Goal: Transaction & Acquisition: Purchase product/service

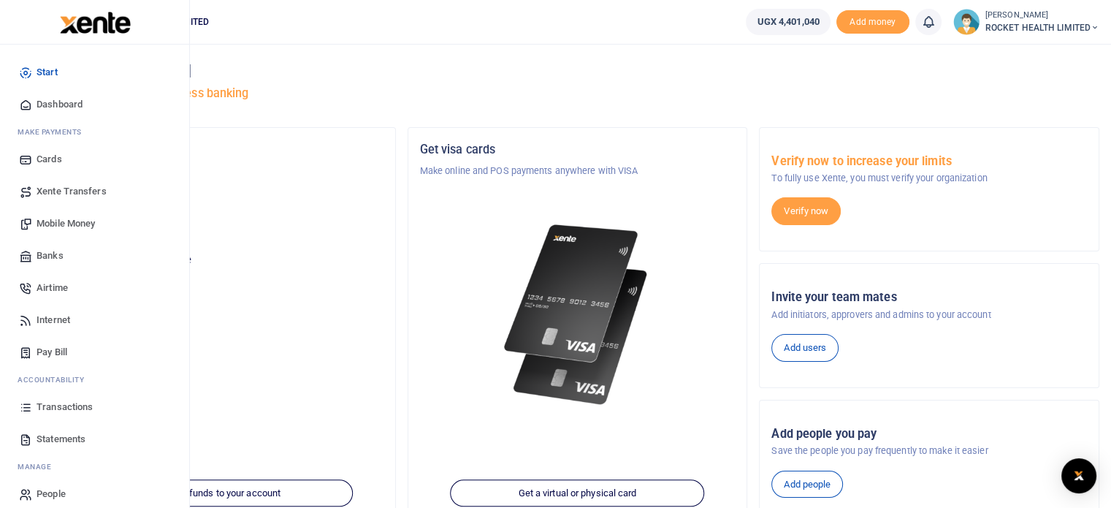
click at [74, 408] on span "Transactions" at bounding box center [65, 407] width 56 height 15
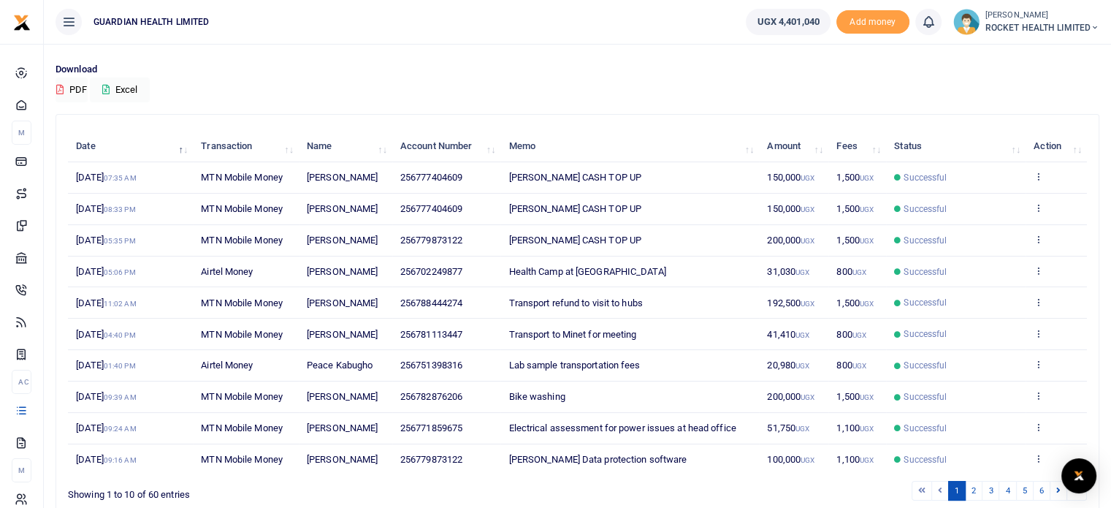
scroll to position [161, 0]
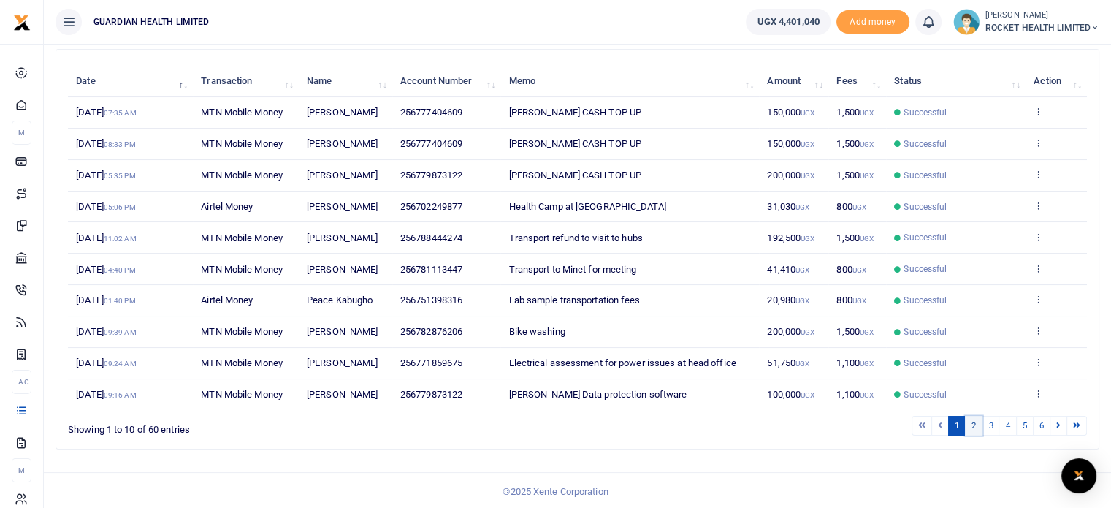
click at [974, 423] on link "2" at bounding box center [974, 426] width 18 height 20
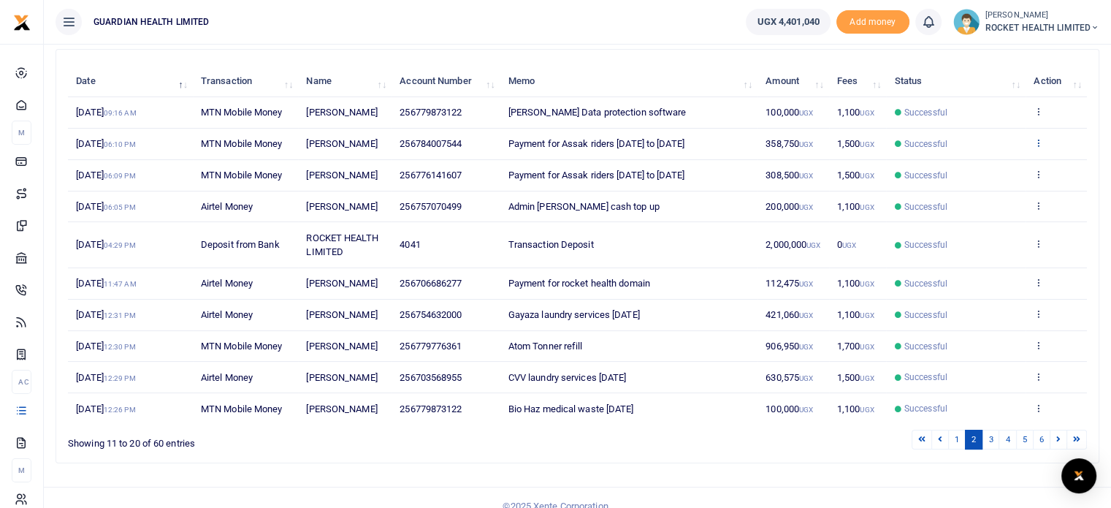
click at [1039, 142] on icon at bounding box center [1037, 142] width 9 height 10
click at [986, 198] on link "Send again" at bounding box center [985, 200] width 115 height 20
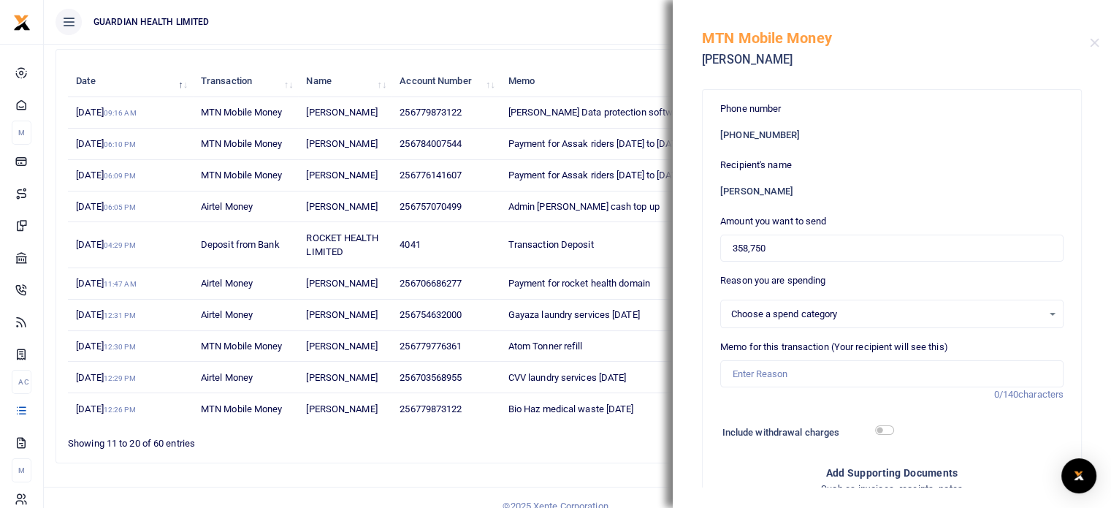
select select "5436"
click at [771, 242] on input "358,750" at bounding box center [891, 248] width 343 height 28
type input "3"
type input "0"
type input "350,000"
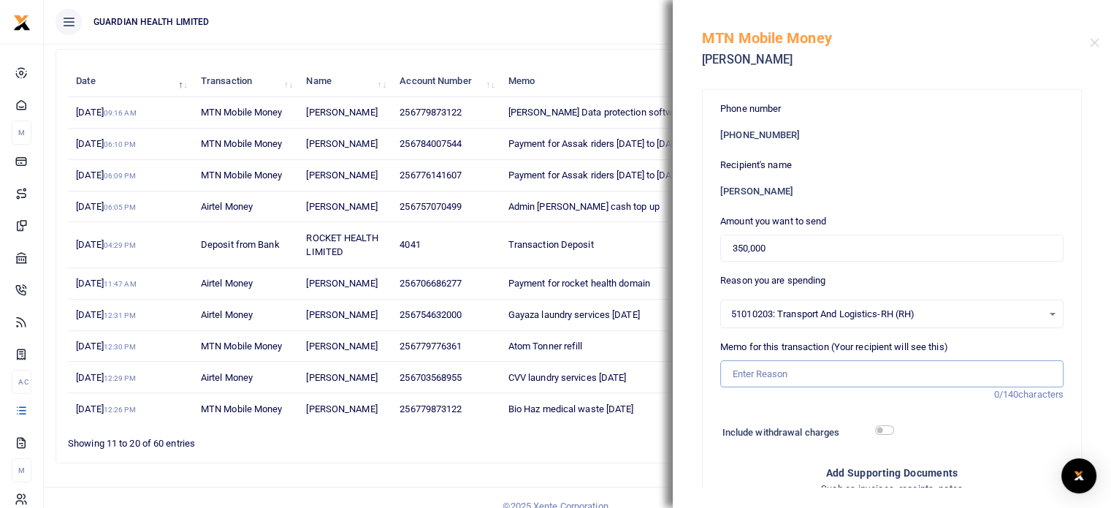
click at [754, 372] on input "Memo for this transaction (Your recipient will see this)" at bounding box center [891, 374] width 343 height 28
click at [842, 383] on input "Payment for Asaak riders" at bounding box center [891, 374] width 343 height 28
drag, startPoint x: 997, startPoint y: 363, endPoint x: 637, endPoint y: 411, distance: 363.3
click at [637, 411] on div "Transactions Period 08/27/2025 - 09/25/2025 Transaction All Select an option...…" at bounding box center [555, 182] width 1111 height 686
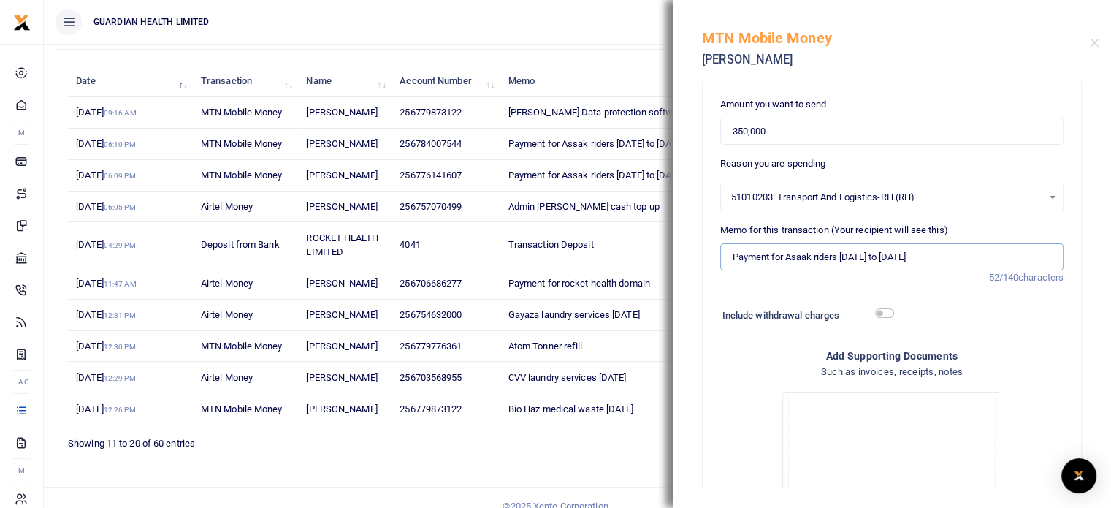
scroll to position [122, 0]
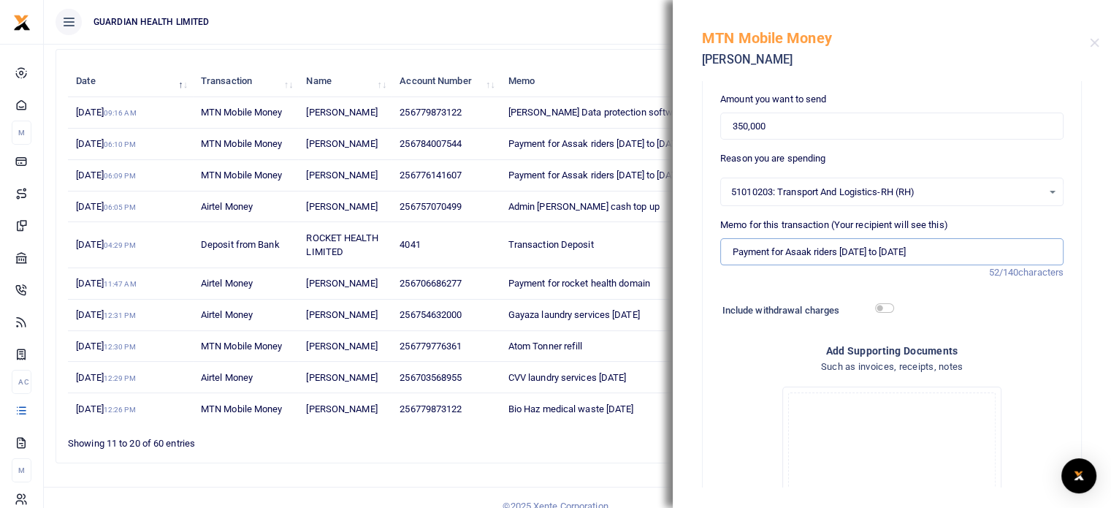
type input "Payment for Asaak riders 14th to 20th September 2025"
click at [879, 309] on input "checkbox" at bounding box center [884, 307] width 19 height 9
checkbox input "true"
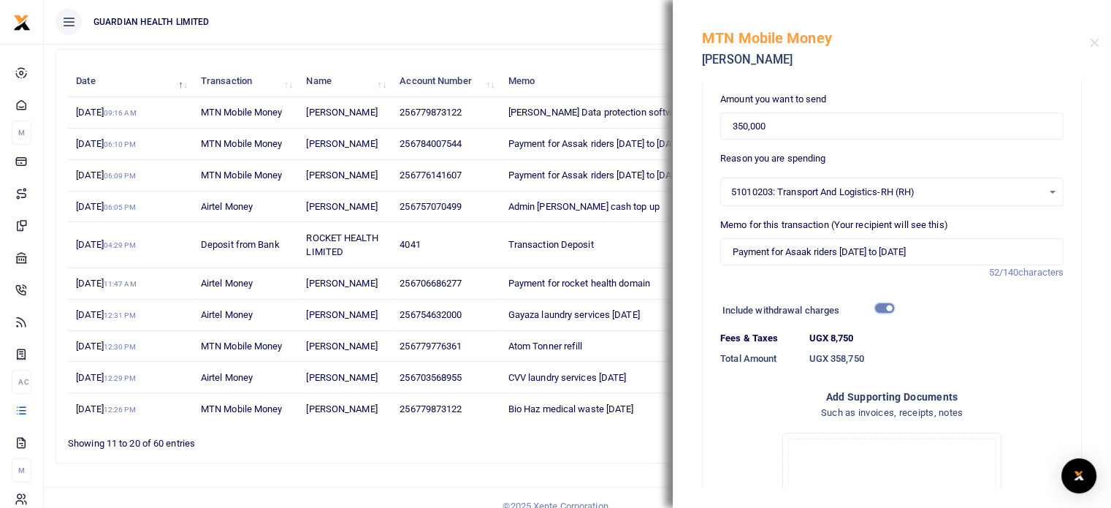
scroll to position [367, 0]
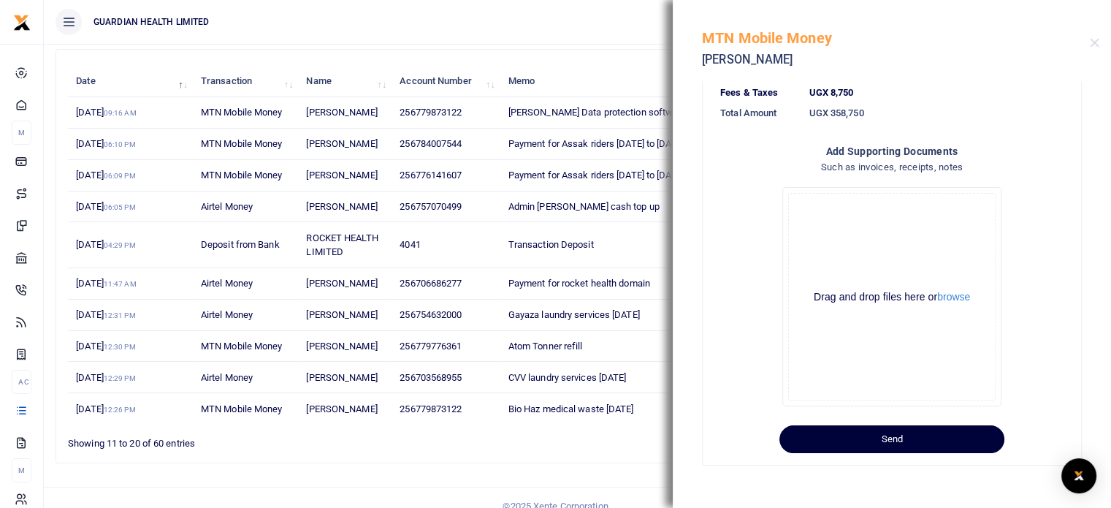
click at [890, 437] on button "Send" at bounding box center [891, 439] width 225 height 28
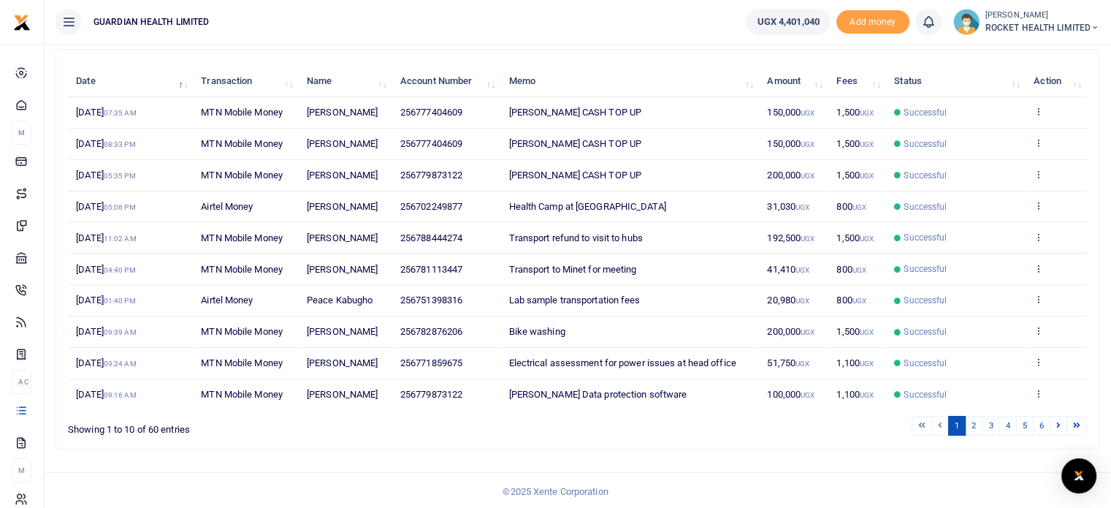
scroll to position [161, 0]
click at [976, 425] on link "2" at bounding box center [974, 426] width 18 height 20
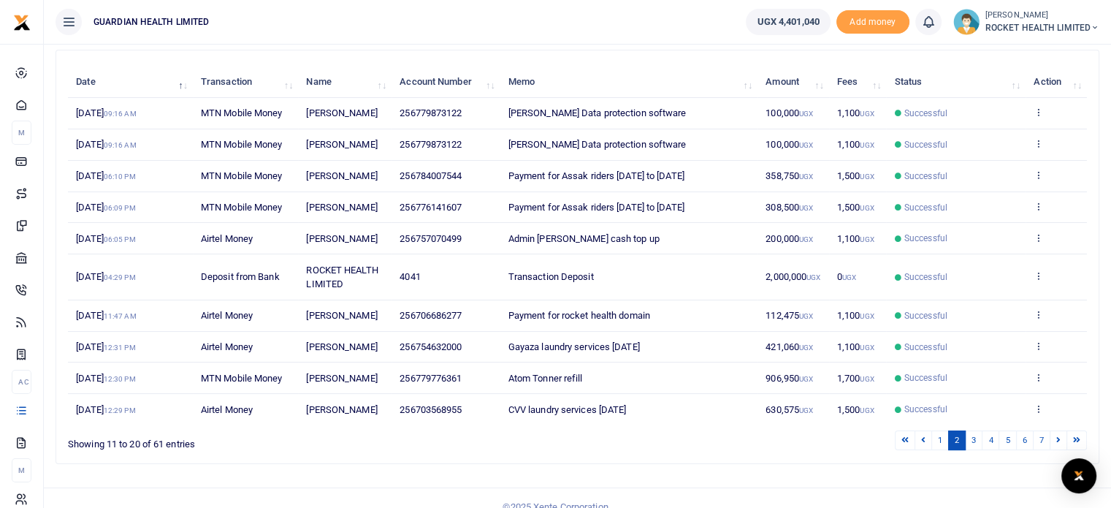
click at [738, 394] on td "Atom Tonner refill" at bounding box center [629, 377] width 258 height 31
click at [971, 450] on link "3" at bounding box center [974, 440] width 18 height 20
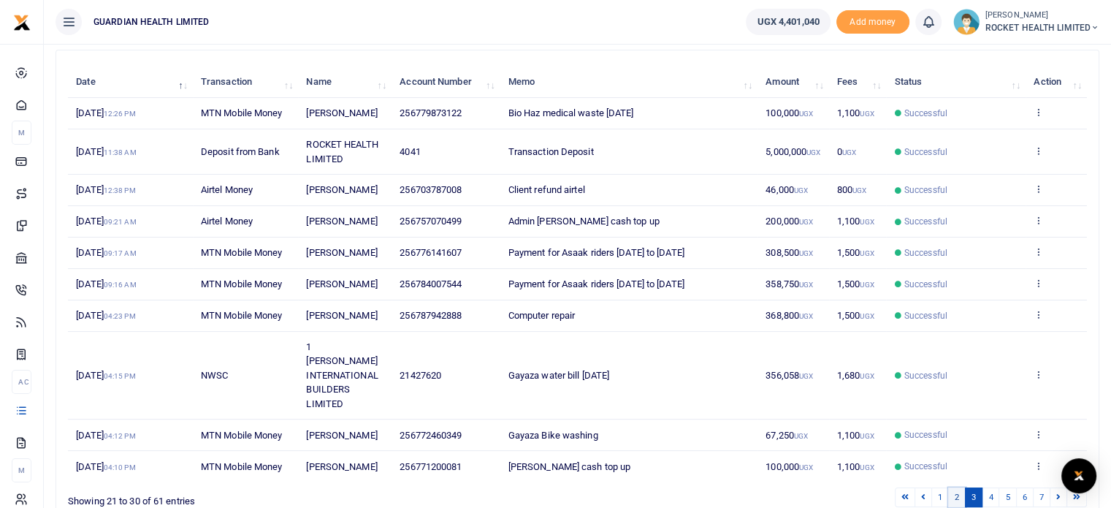
click at [954, 494] on link "2" at bounding box center [957, 497] width 18 height 20
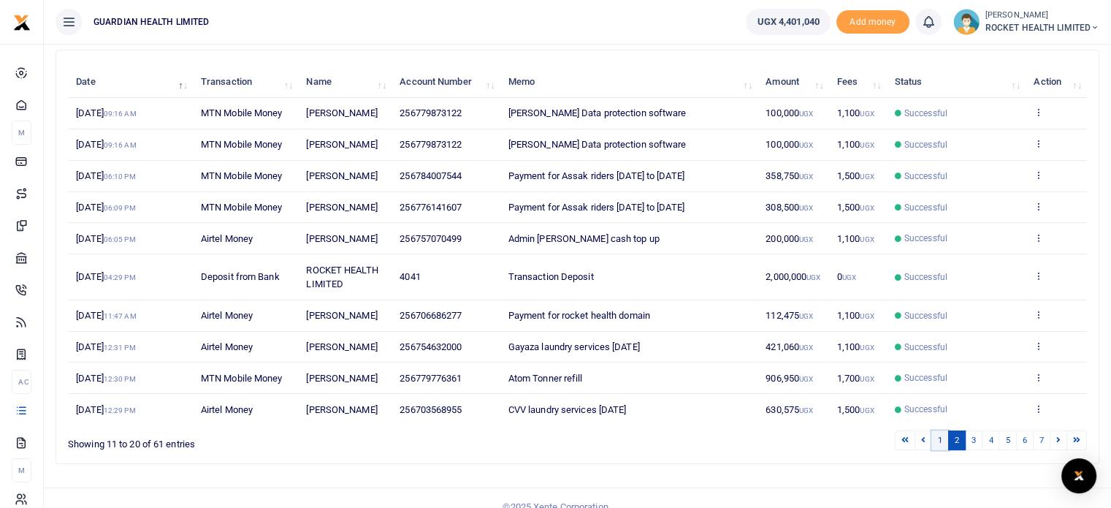
click at [936, 450] on link "1" at bounding box center [940, 440] width 18 height 20
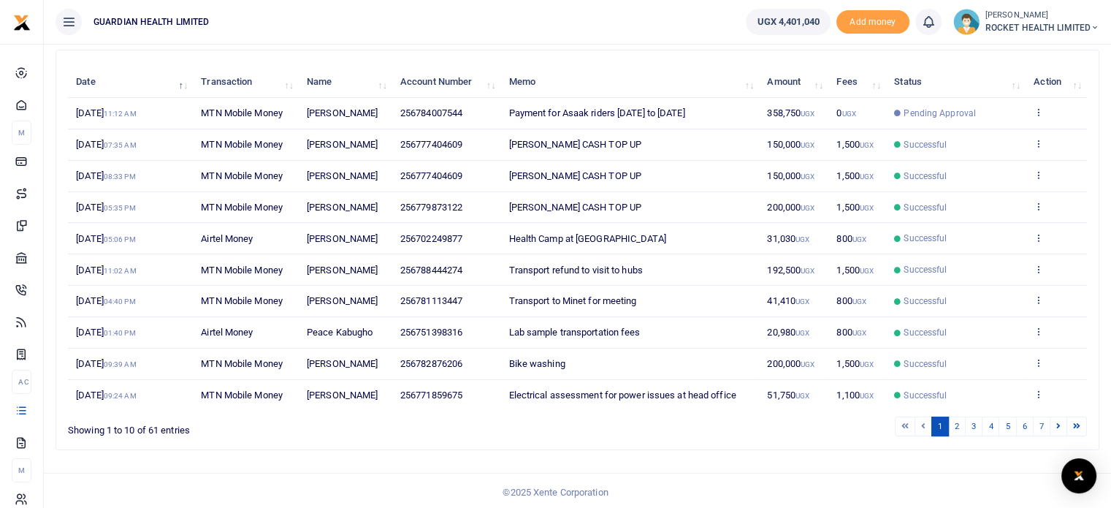
click at [961, 478] on footer "© 2025 Xente Corporation" at bounding box center [555, 492] width 1111 height 39
click at [958, 425] on link "2" at bounding box center [957, 426] width 18 height 20
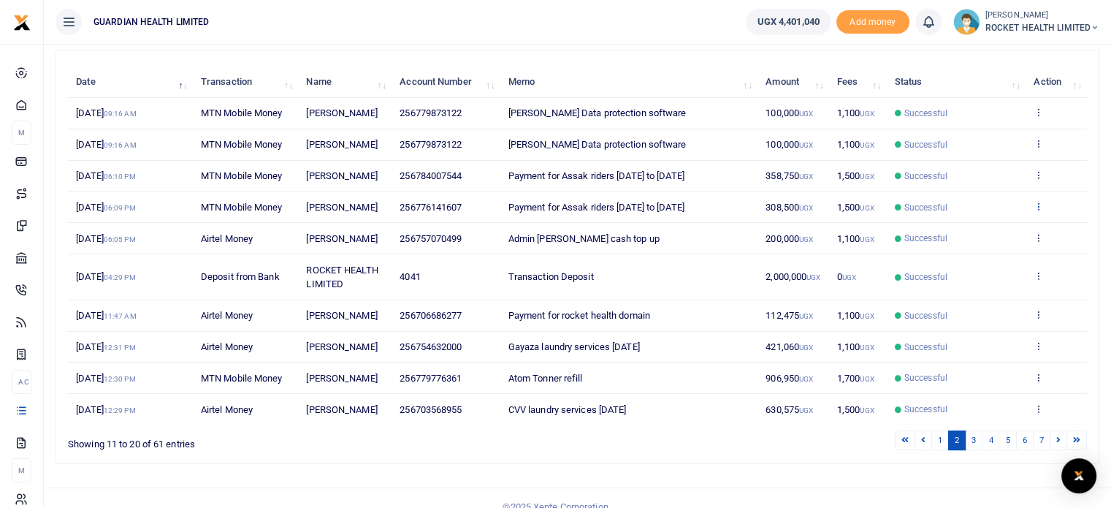
click at [1035, 204] on icon at bounding box center [1037, 206] width 9 height 10
click at [981, 266] on link "Send again" at bounding box center [985, 262] width 115 height 20
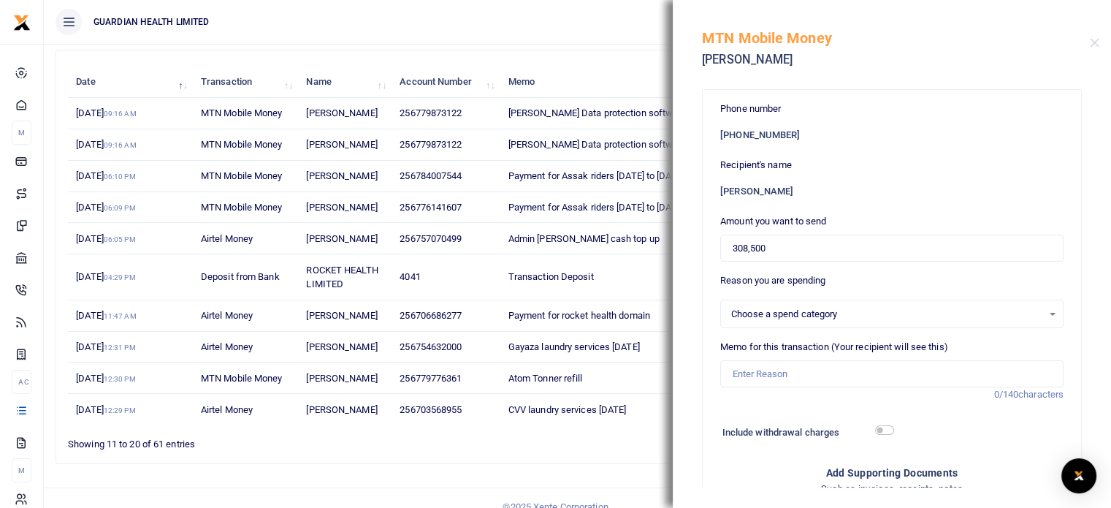
select select "5436"
click at [787, 248] on input "308,500" at bounding box center [891, 248] width 343 height 28
type input "300,000"
click at [754, 373] on input "Memo for this transaction (Your recipient will see this)" at bounding box center [891, 374] width 343 height 28
paste input "Payment for Asaak riders 14th to 20th September 2025"
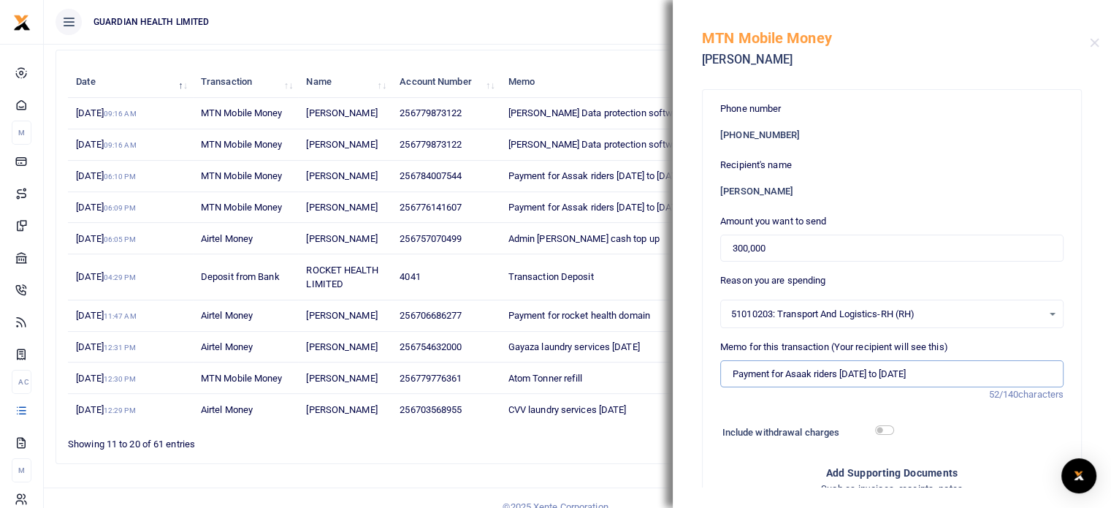
type input "Payment for Asaak riders 14th to 20th September 2025"
click at [882, 432] on input "checkbox" at bounding box center [884, 429] width 19 height 9
checkbox input "true"
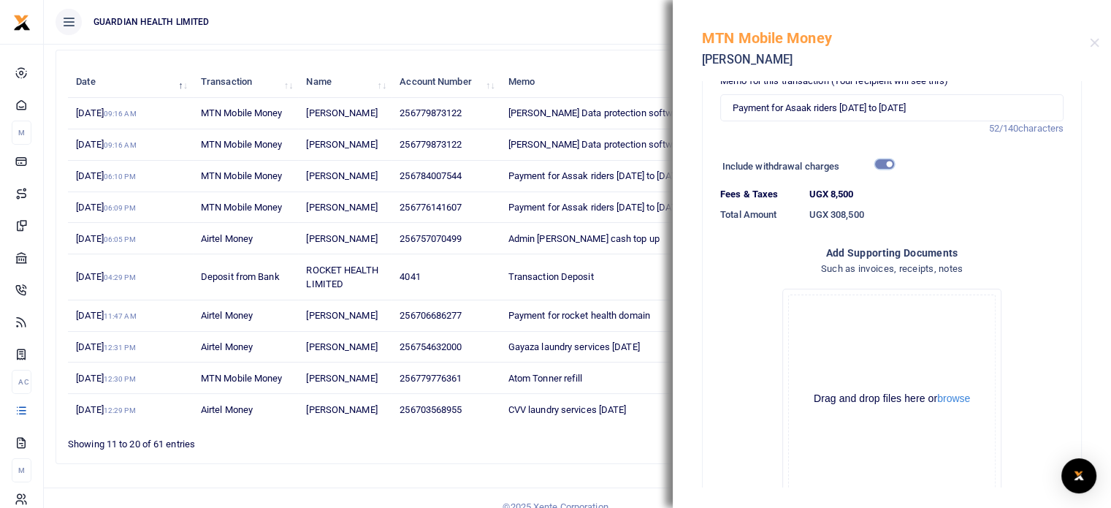
scroll to position [367, 0]
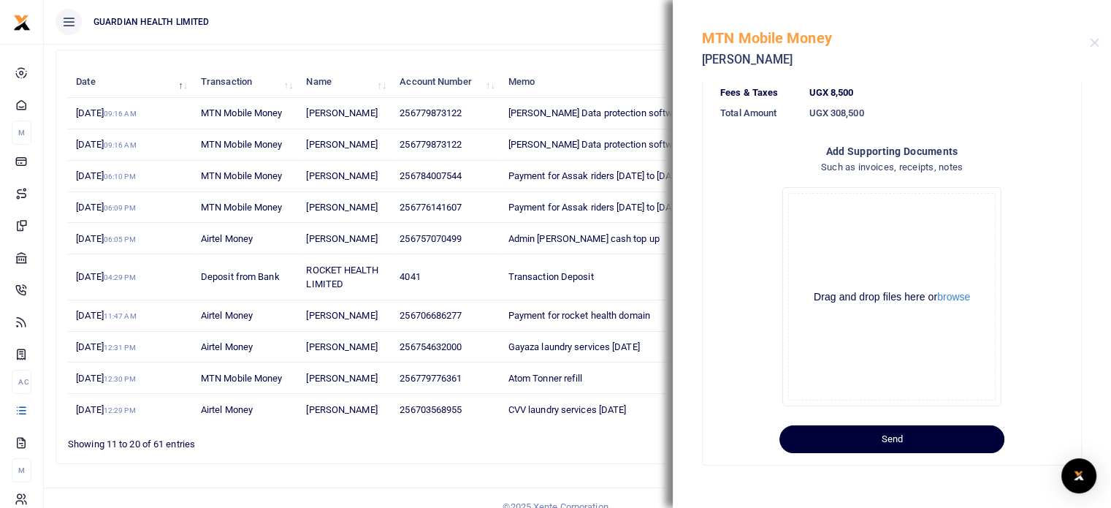
click at [902, 436] on button "Send" at bounding box center [891, 439] width 225 height 28
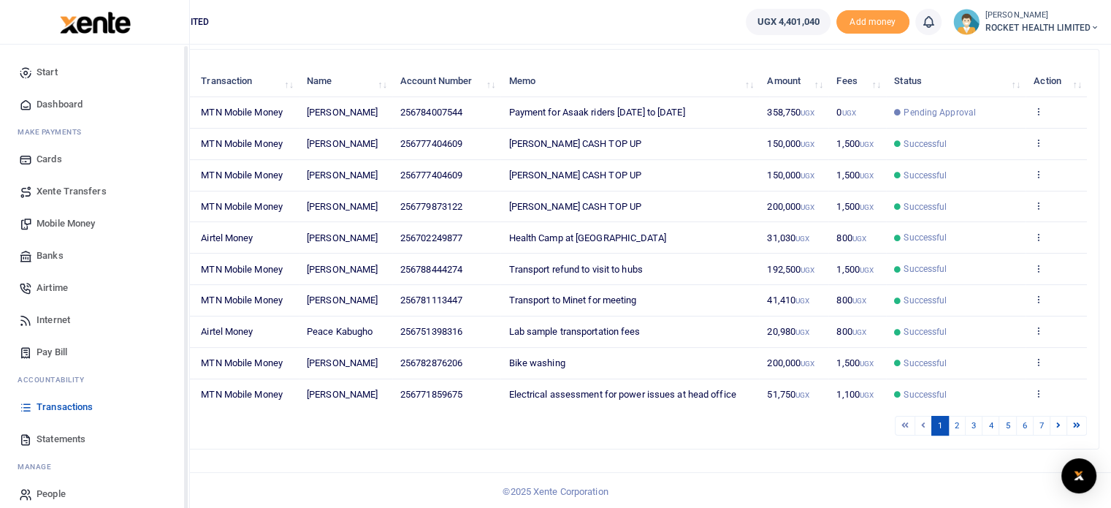
scroll to position [12, 0]
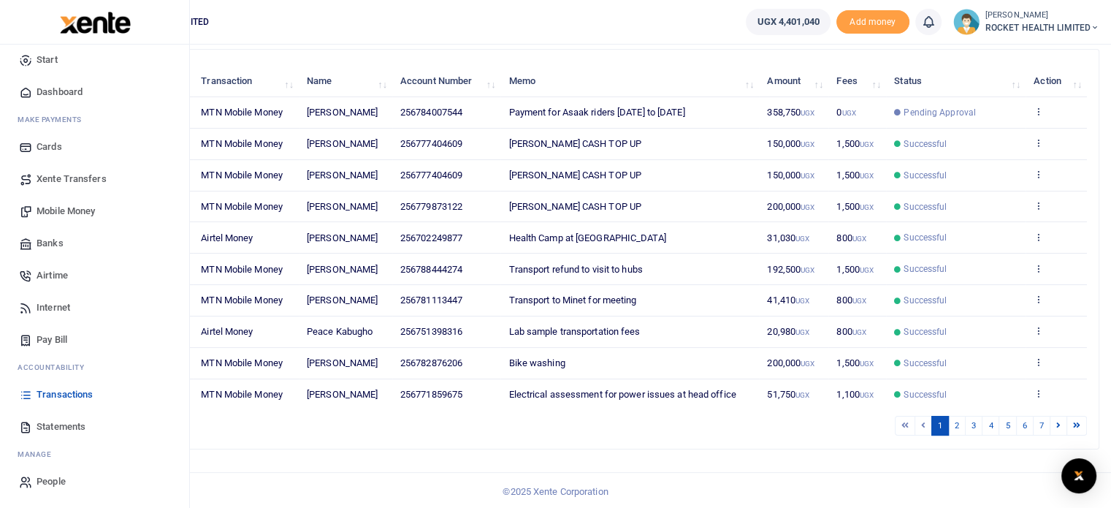
click at [69, 394] on span "Transactions" at bounding box center [65, 394] width 56 height 15
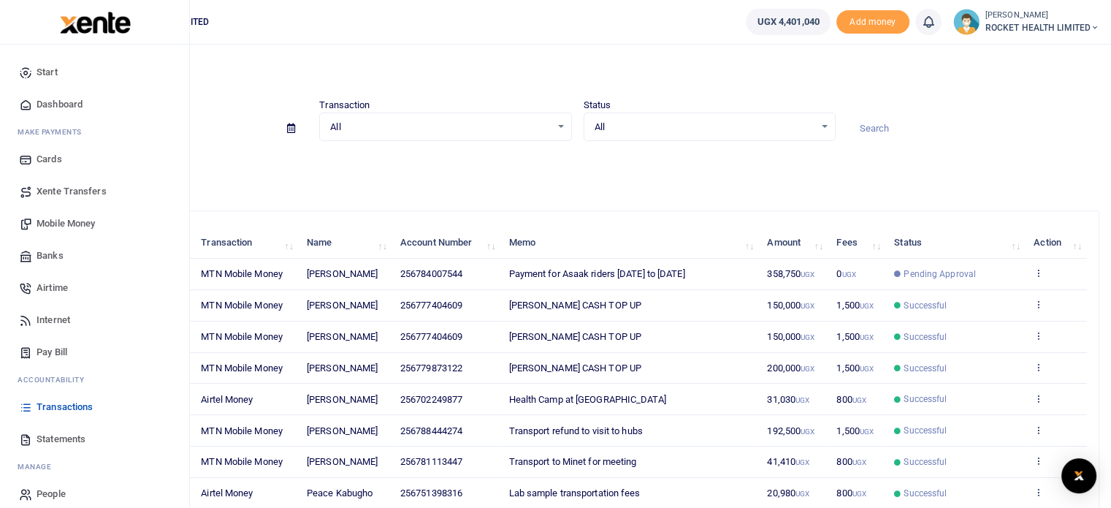
click at [74, 225] on span "Mobile Money" at bounding box center [66, 223] width 58 height 15
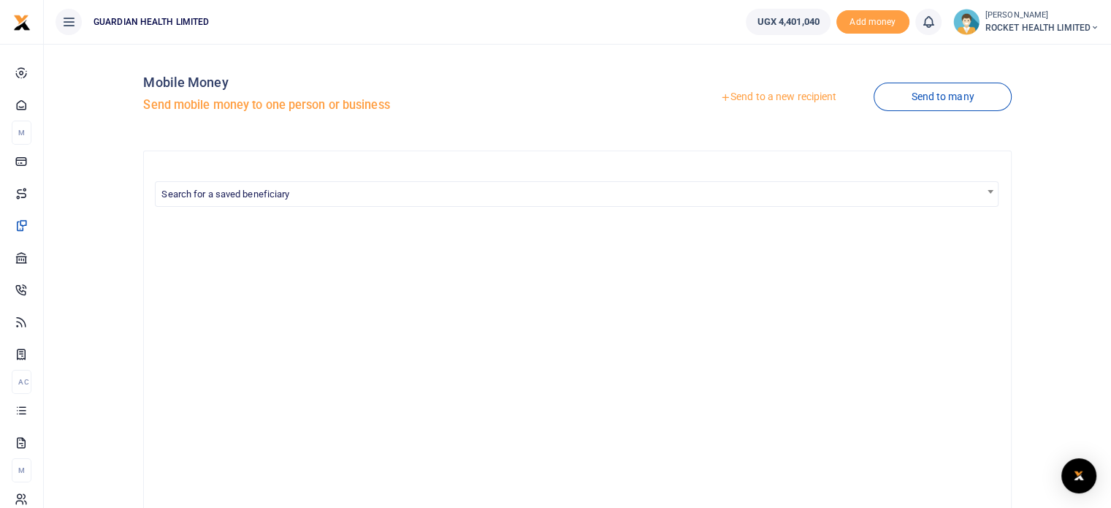
click at [765, 99] on link "Send to a new recipient" at bounding box center [778, 97] width 191 height 26
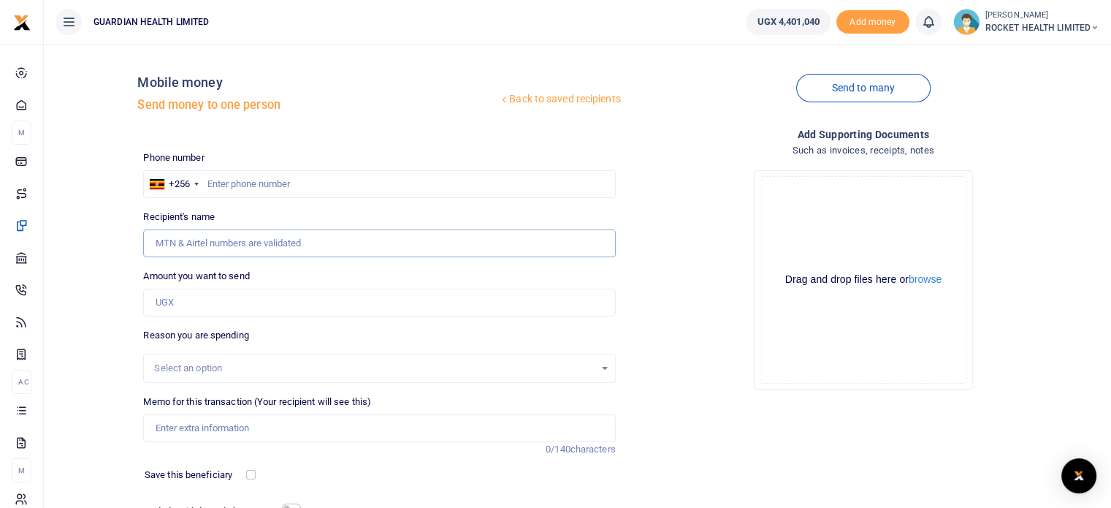
click at [208, 242] on input "Recipient's name" at bounding box center [379, 243] width 472 height 28
click at [183, 307] on input "Amount you want to send" at bounding box center [379, 302] width 472 height 28
type input "100,000"
click at [172, 370] on div "Select an option" at bounding box center [374, 368] width 440 height 15
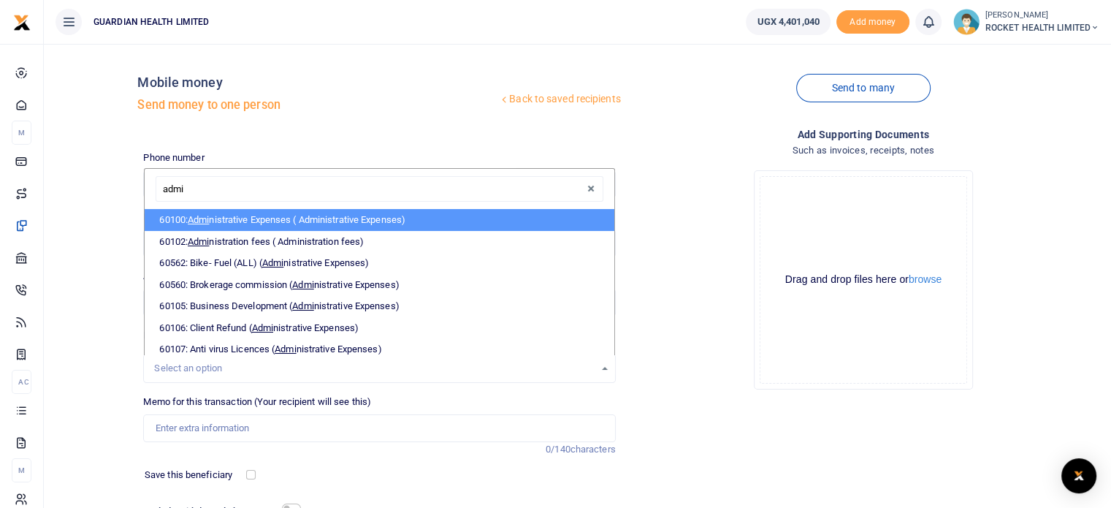
type input "admin"
select select "5406"
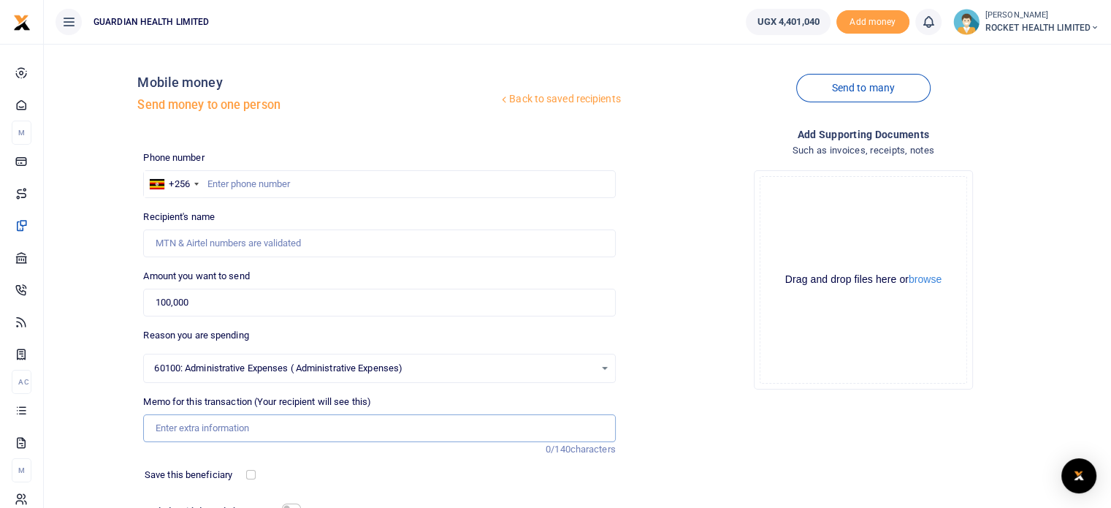
click at [178, 429] on input "Memo for this transaction (Your recipient will see this)" at bounding box center [379, 428] width 472 height 28
click at [180, 428] on input "Gayaz petty cash" at bounding box center [379, 428] width 472 height 28
type input "Gayaza petty cash"
click at [215, 182] on input "text" at bounding box center [379, 184] width 472 height 28
type input "752632251"
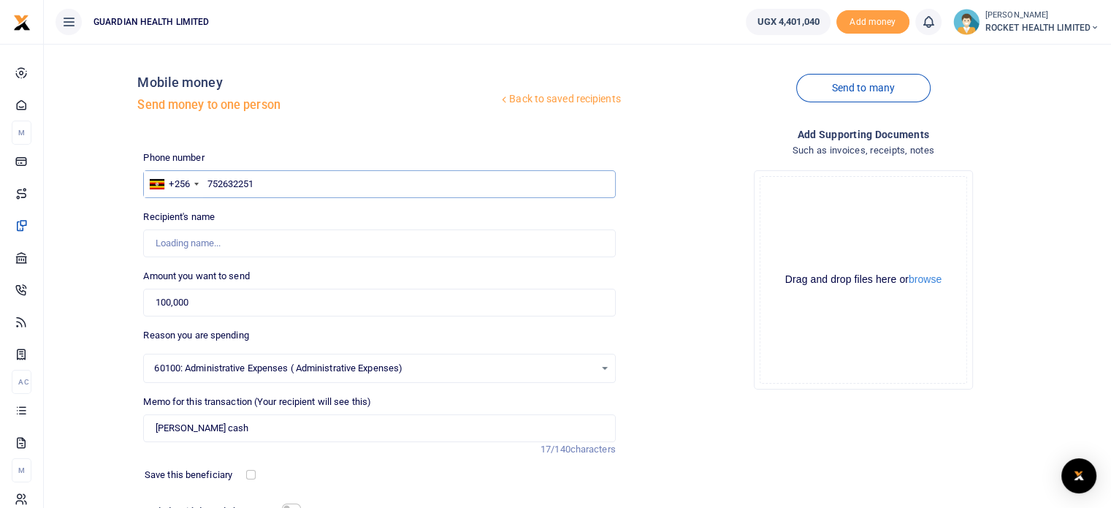
type input "Linda Cathy Nagujja"
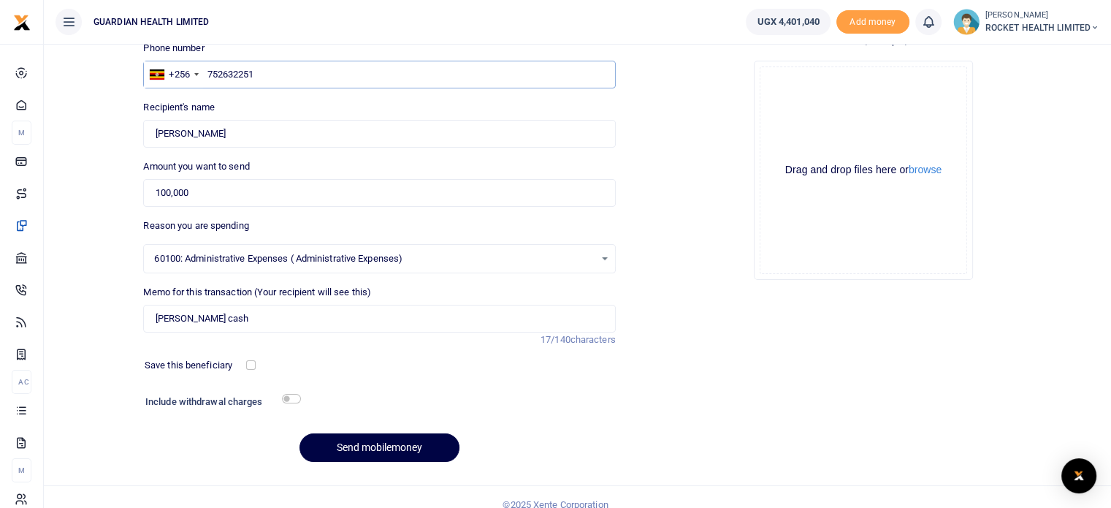
scroll to position [124, 0]
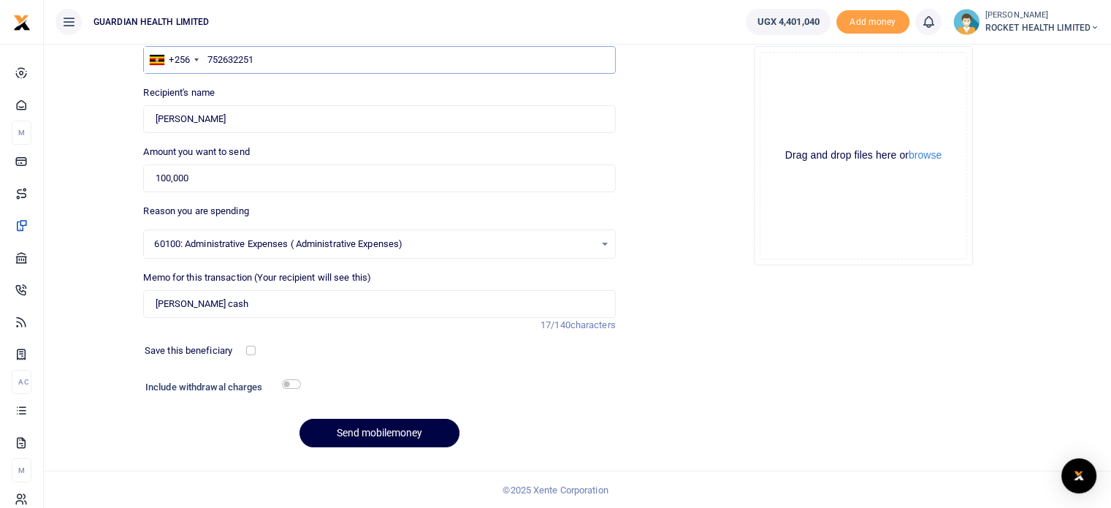
type input "752632251"
click at [248, 354] on input "checkbox" at bounding box center [250, 349] width 9 height 9
checkbox input "true"
click at [382, 427] on button "Send mobilemoney" at bounding box center [379, 433] width 160 height 28
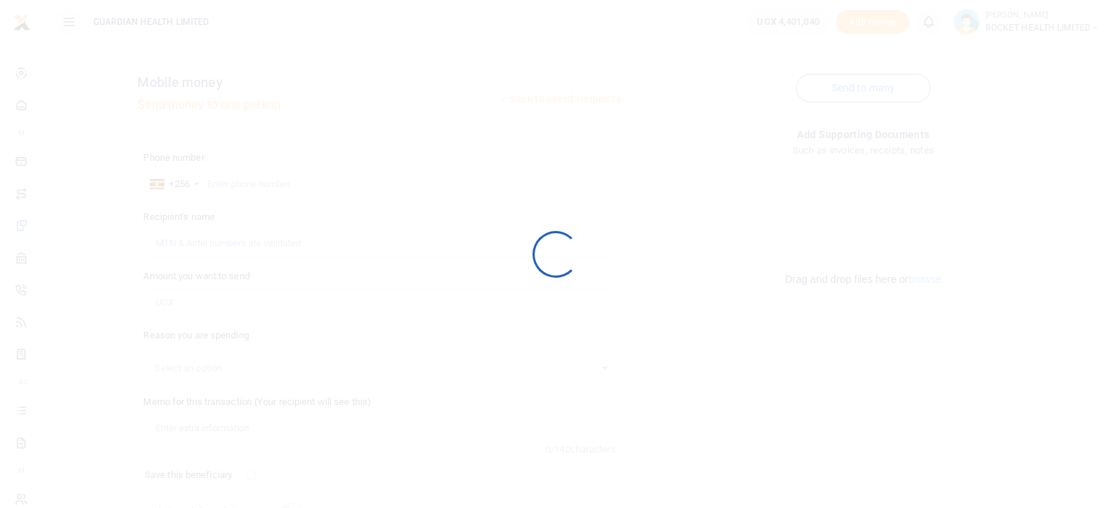
scroll to position [124, 0]
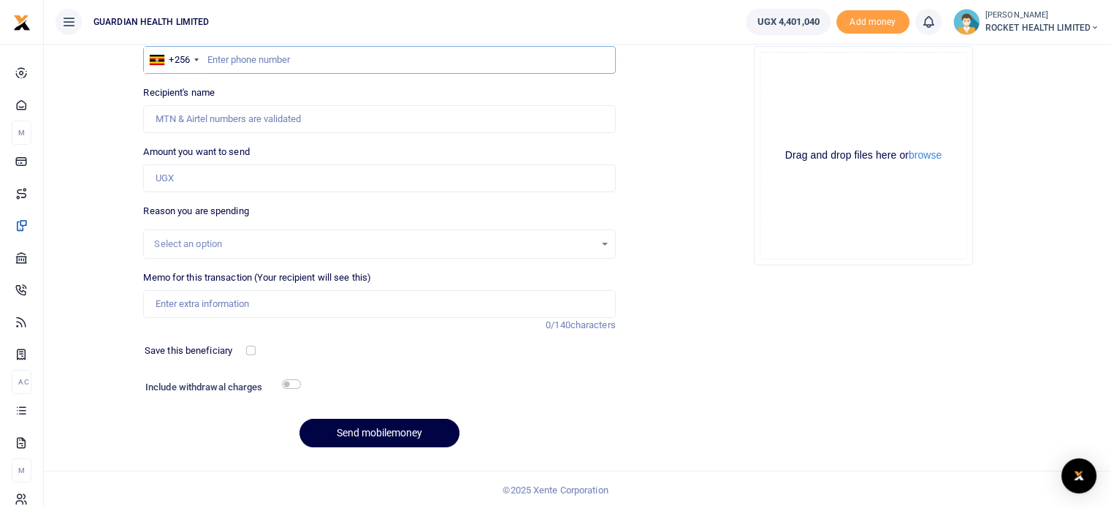
click at [229, 65] on input "text" at bounding box center [379, 60] width 472 height 28
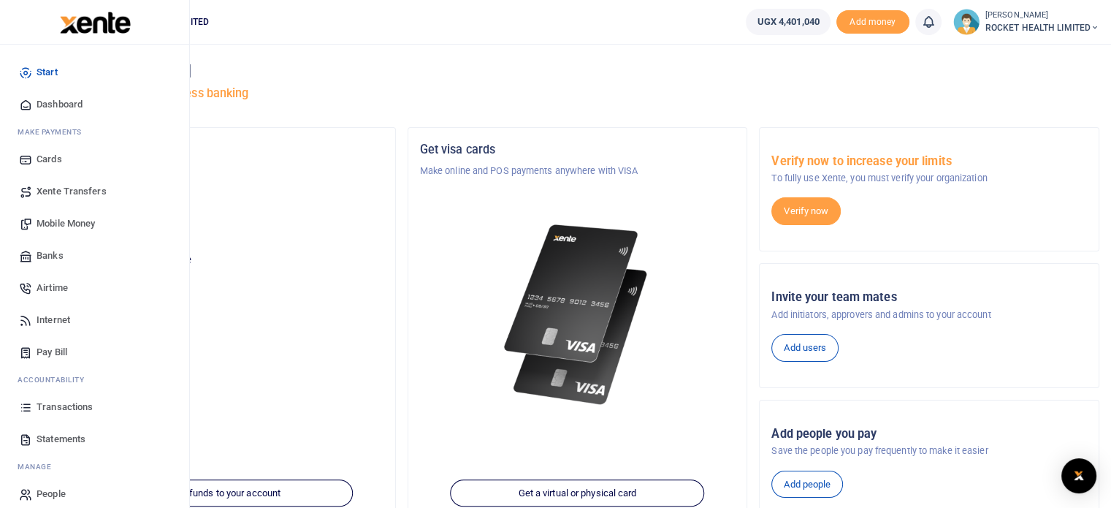
click at [64, 402] on span "Transactions" at bounding box center [65, 407] width 56 height 15
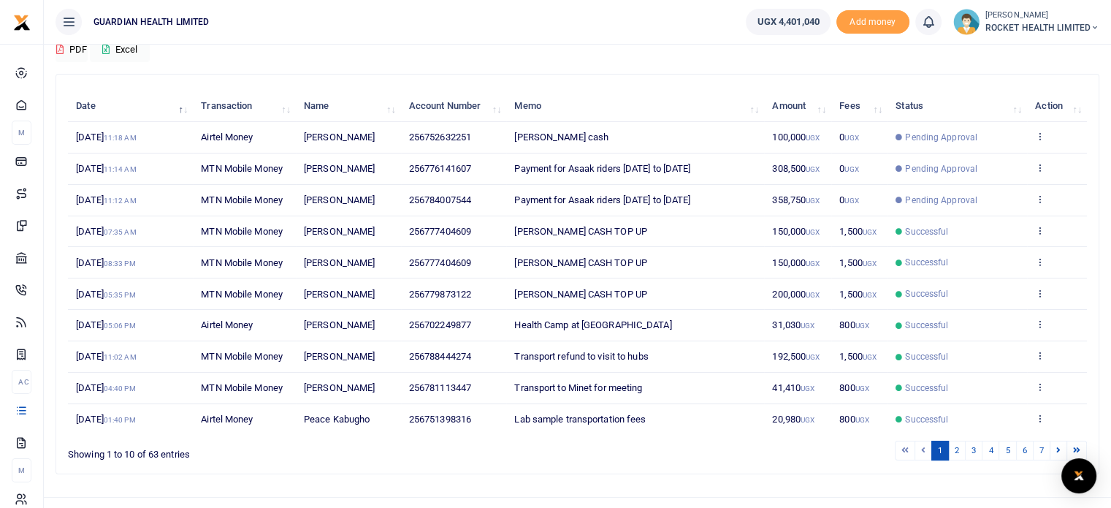
scroll to position [137, 0]
click at [958, 451] on link "2" at bounding box center [957, 450] width 18 height 20
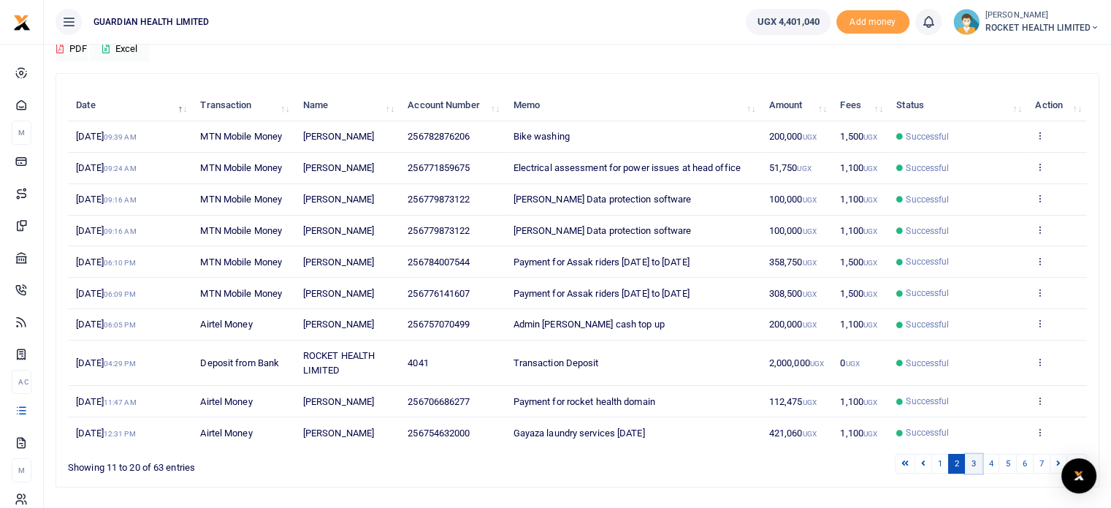
click at [977, 461] on link "3" at bounding box center [974, 464] width 18 height 20
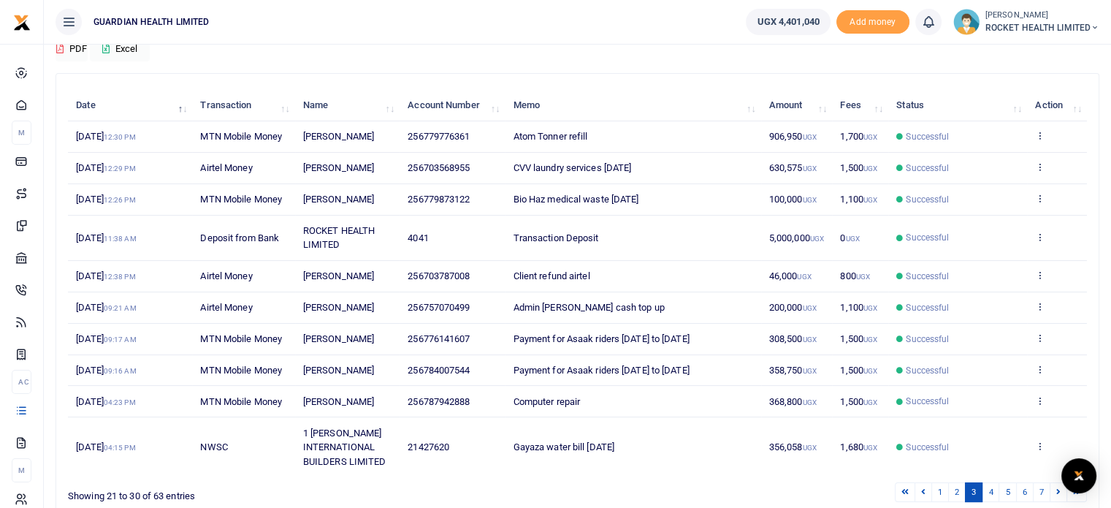
scroll to position [143, 0]
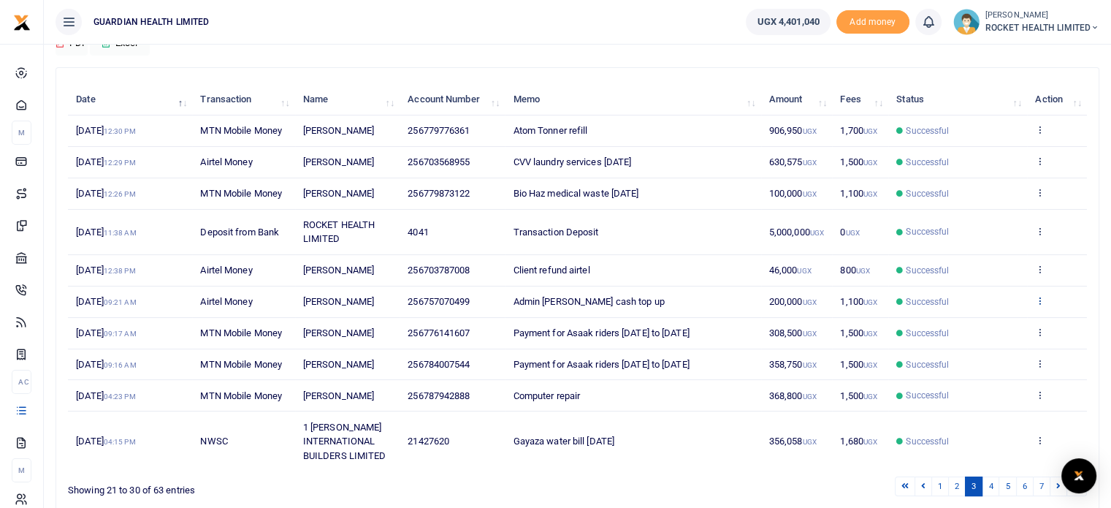
click at [1036, 305] on icon at bounding box center [1039, 300] width 9 height 10
click at [975, 370] on link "Send again" at bounding box center [986, 371] width 115 height 20
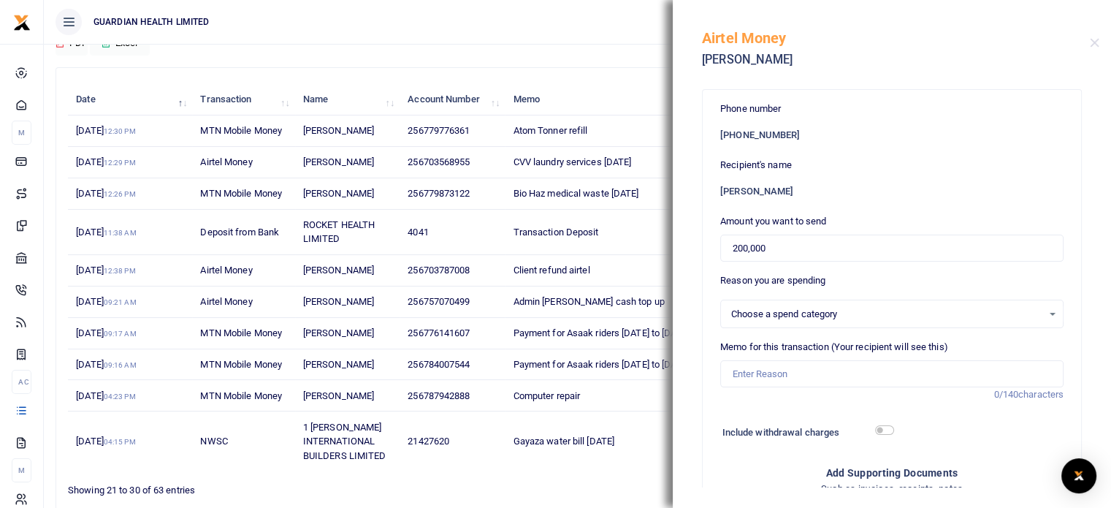
select select "5406"
click at [775, 374] on input "Memo for this transaction (Your recipient will see this)" at bounding box center [891, 374] width 343 height 28
click at [872, 378] on input "Admin petty cash top up" at bounding box center [891, 374] width 343 height 28
type input "Admin petty cash top up"
click at [1009, 443] on div at bounding box center [981, 433] width 177 height 23
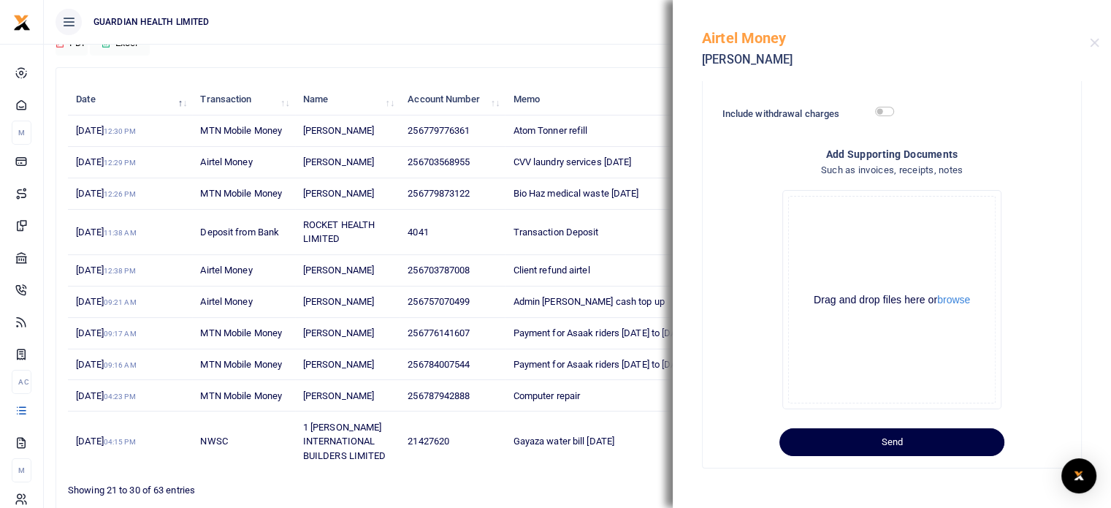
scroll to position [321, 0]
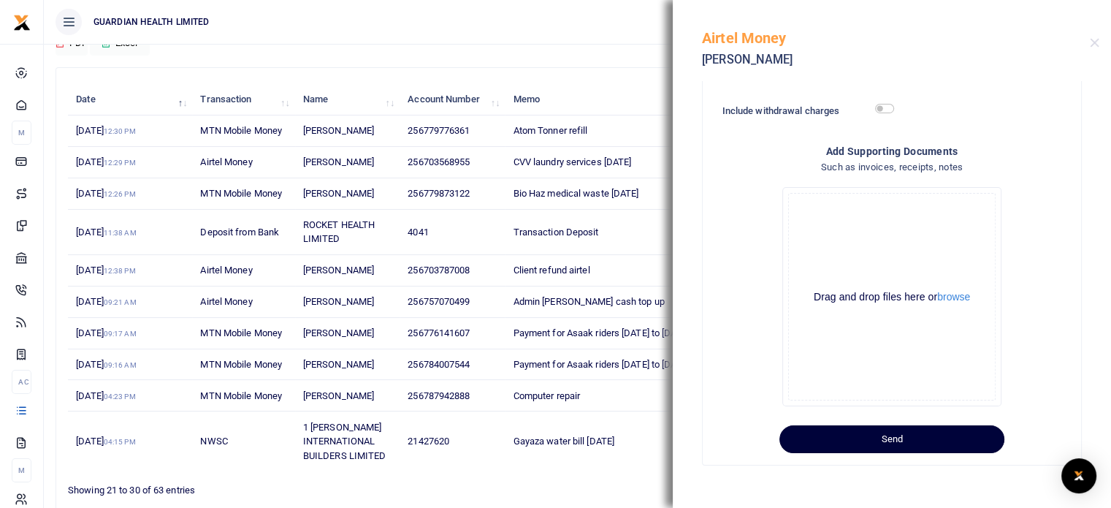
click at [891, 437] on button "Send" at bounding box center [891, 439] width 225 height 28
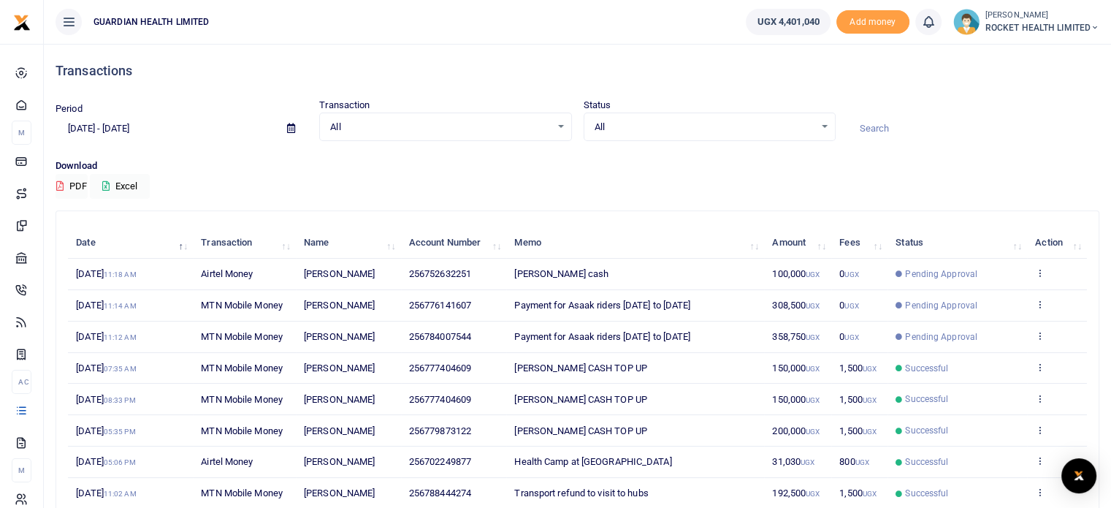
scroll to position [161, 0]
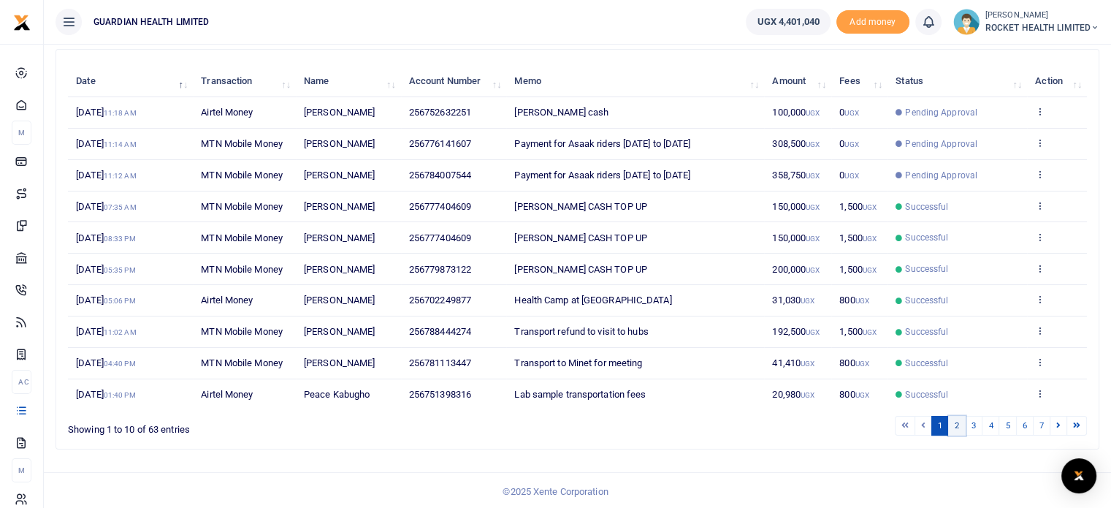
click at [957, 429] on link "2" at bounding box center [957, 426] width 18 height 20
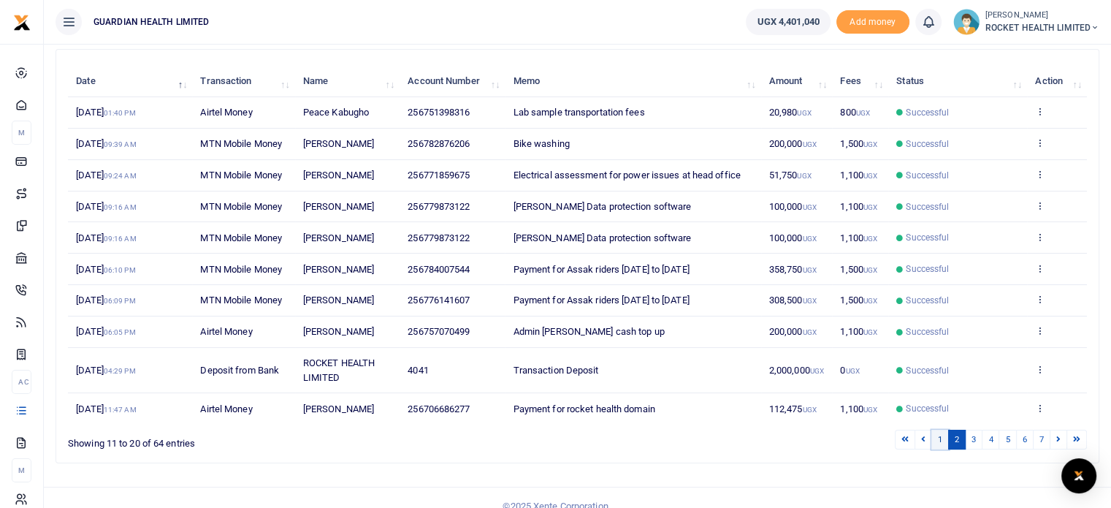
click at [941, 440] on link "1" at bounding box center [940, 439] width 18 height 20
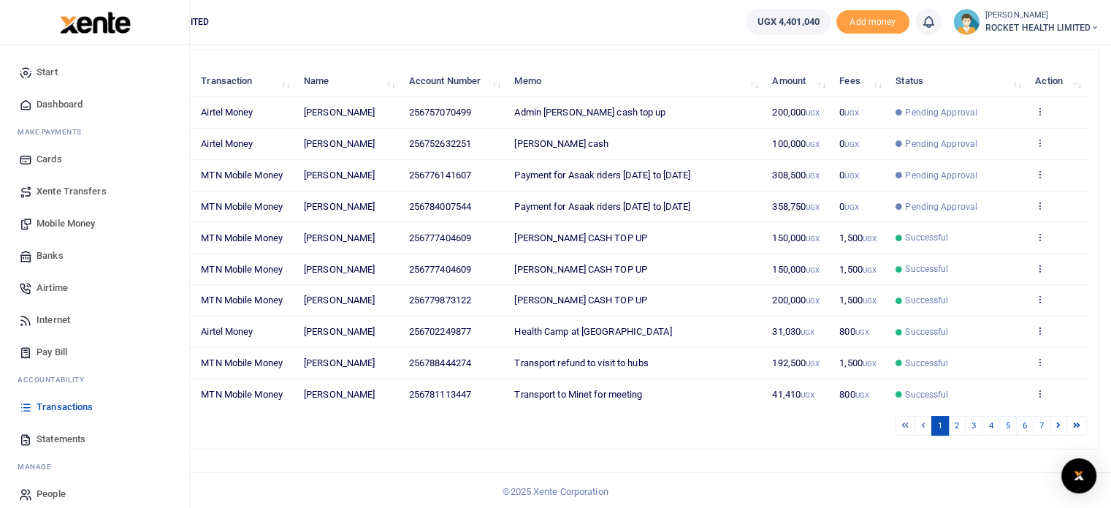
click at [66, 224] on span "Mobile Money" at bounding box center [66, 223] width 58 height 15
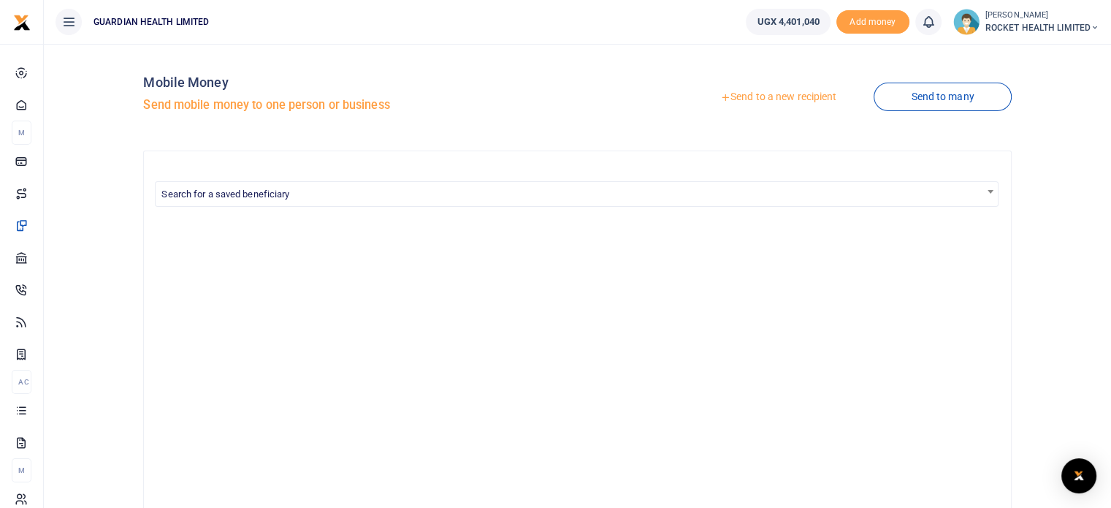
click at [798, 99] on link "Send to a new recipient" at bounding box center [778, 97] width 191 height 26
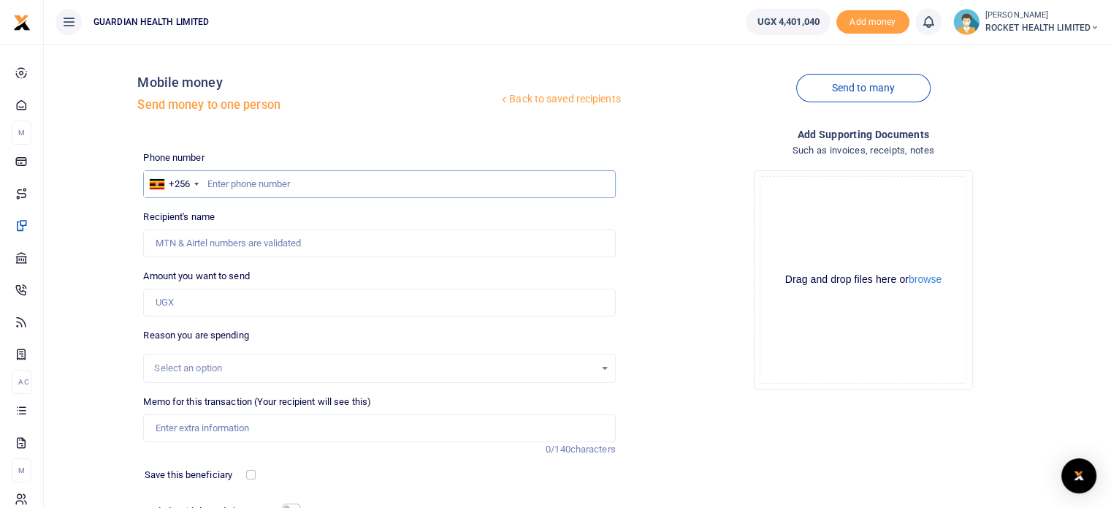
click at [225, 181] on input "text" at bounding box center [379, 184] width 472 height 28
type input "742973350"
type input "[PERSON_NAME]"
type input "742973350"
click at [178, 307] on input "Amount you want to send" at bounding box center [379, 302] width 472 height 28
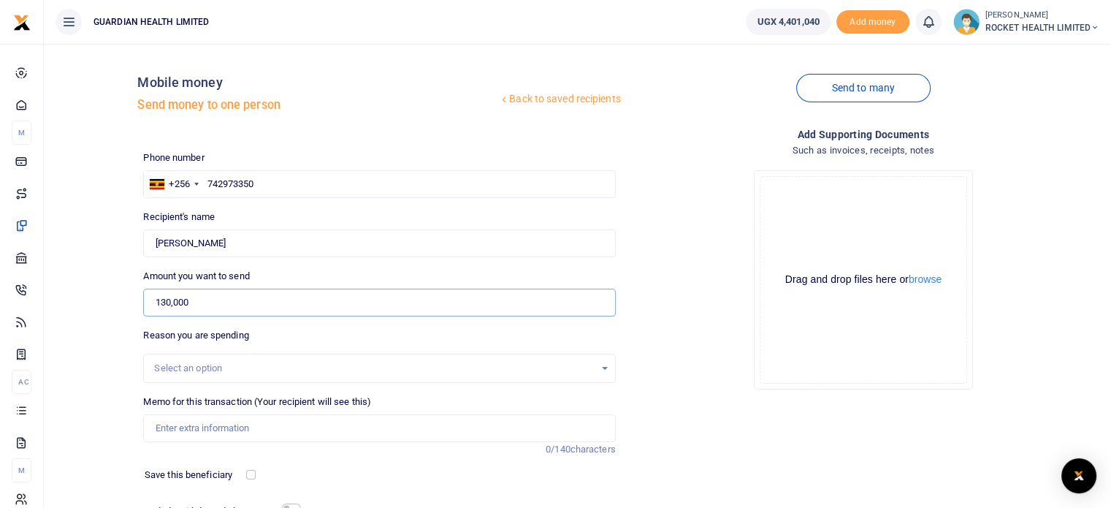
type input "130,000"
click at [177, 362] on div "Select an option" at bounding box center [374, 368] width 440 height 15
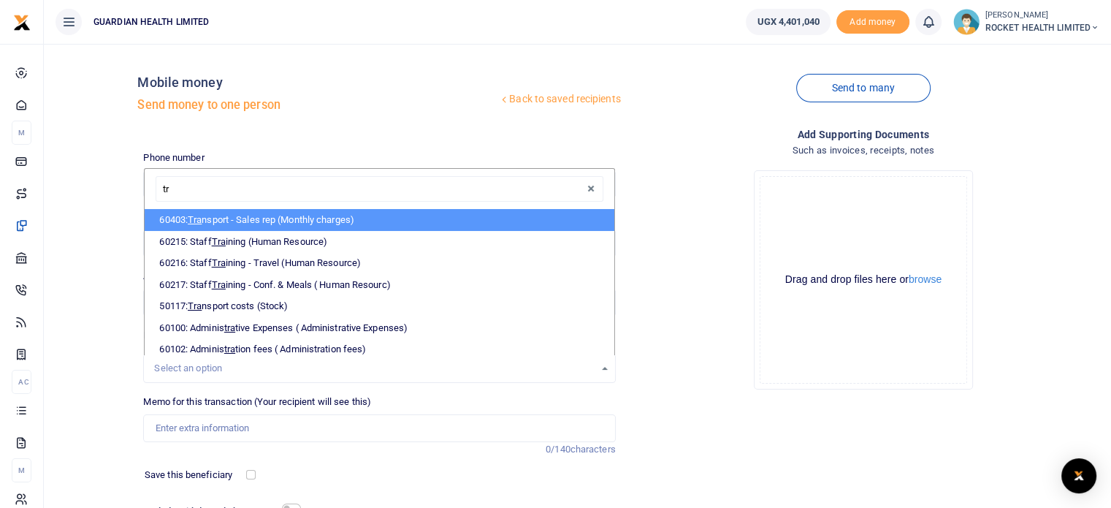
type input "t"
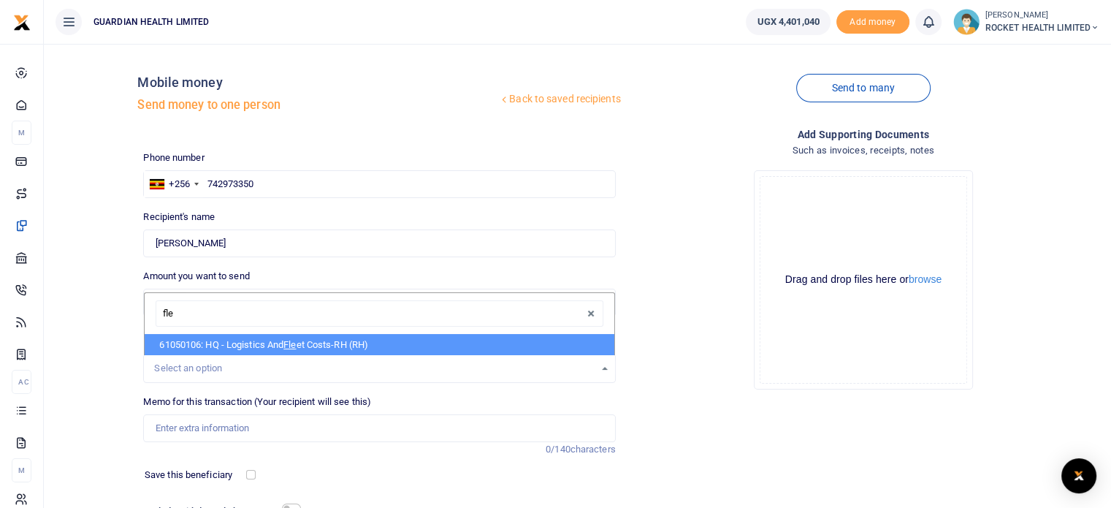
type input "flee"
select select "5447"
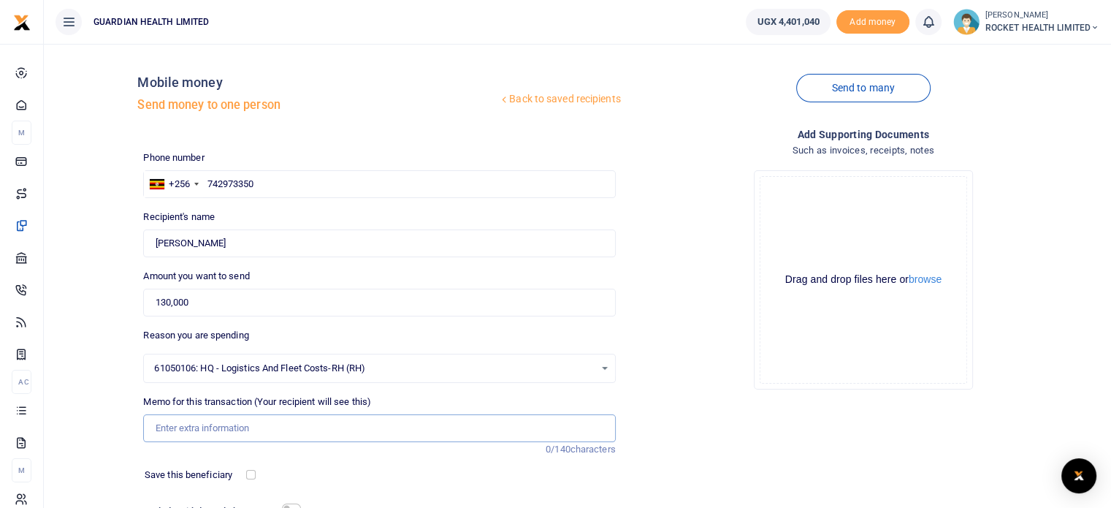
click at [210, 427] on input "Memo for this transaction (Your recipient will see this)" at bounding box center [379, 428] width 472 height 28
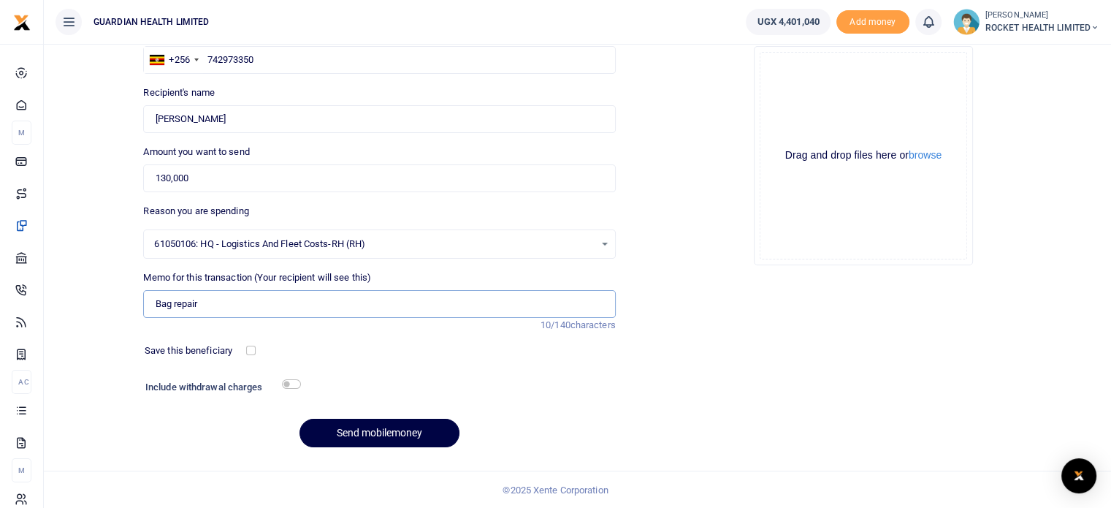
type input "Bag repair"
click at [297, 382] on input "checkbox" at bounding box center [291, 383] width 19 height 9
checkbox input "true"
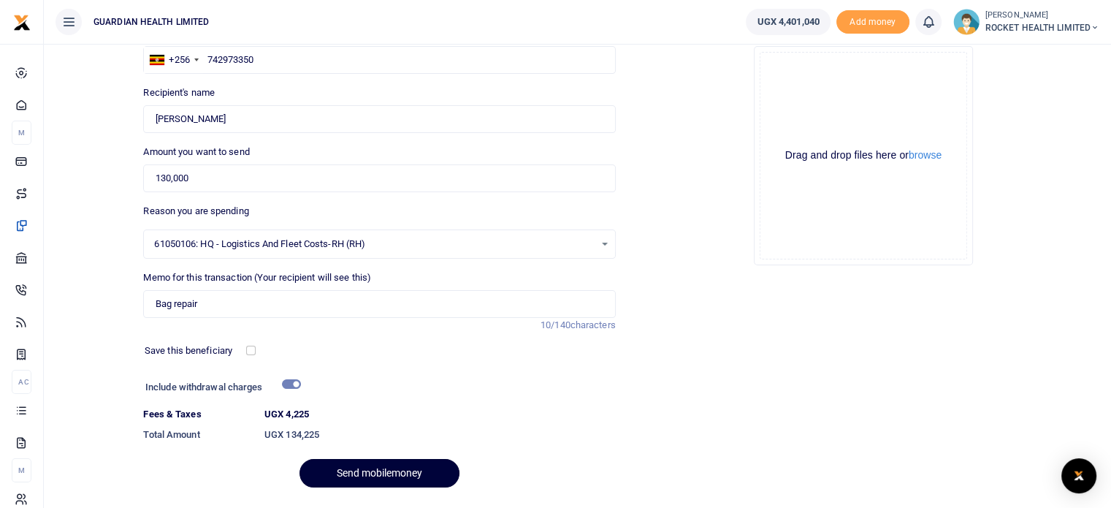
click at [378, 473] on button "Send mobilemoney" at bounding box center [379, 473] width 160 height 28
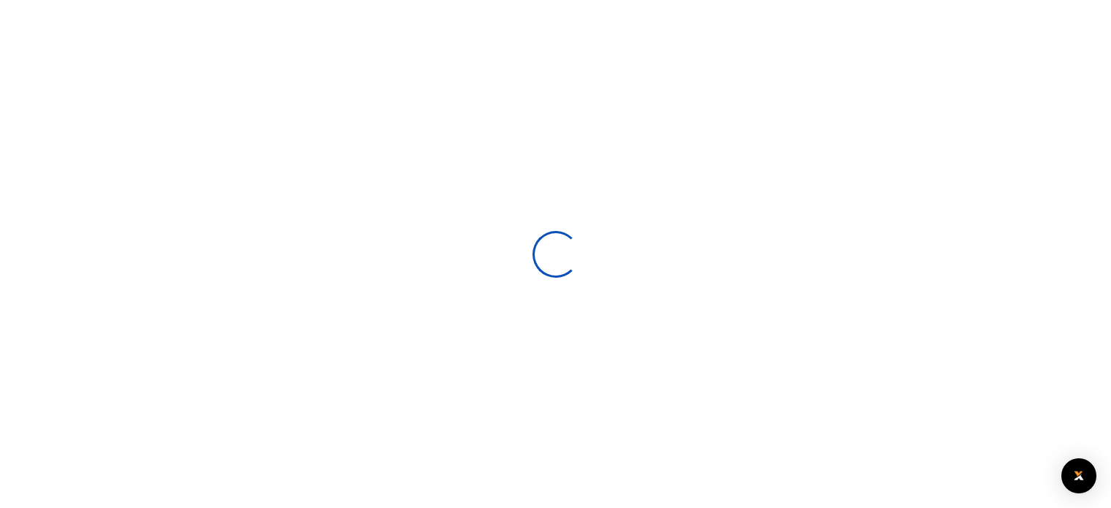
select select
